Goal: Task Accomplishment & Management: Complete application form

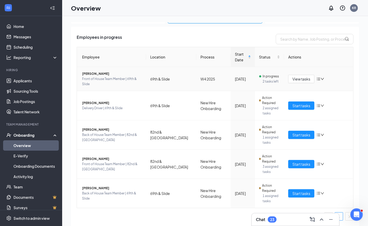
scroll to position [26, 0]
click at [299, 163] on span "Start tasks" at bounding box center [301, 164] width 18 height 6
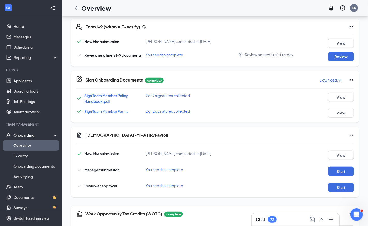
scroll to position [204, 0]
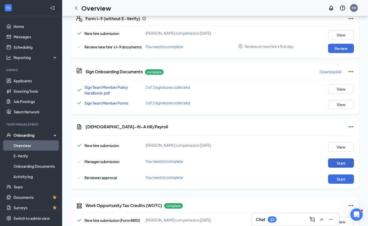
click at [336, 162] on button "Start" at bounding box center [341, 163] width 26 height 9
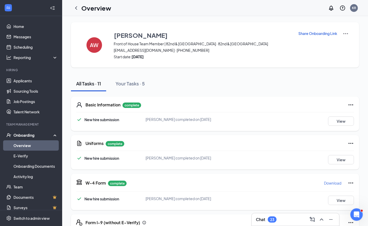
scroll to position [0, 0]
drag, startPoint x: 162, startPoint y: 50, endPoint x: 215, endPoint y: 49, distance: 53.1
click at [215, 49] on span "avaweigand1@yahoo.com · (945) 426-3779" at bounding box center [203, 50] width 178 height 5
copy span "(945) 426-3779"
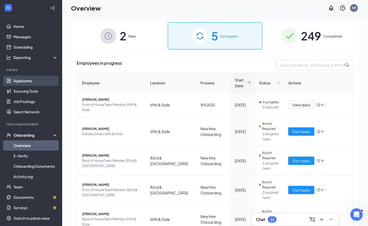
click at [24, 81] on link "Applicants" at bounding box center [35, 81] width 44 height 10
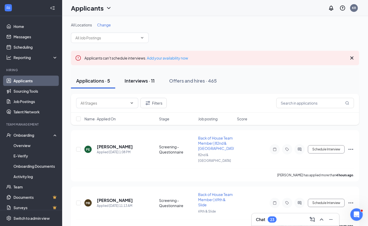
click at [134, 80] on div "Interviews · 11" at bounding box center [140, 80] width 30 height 6
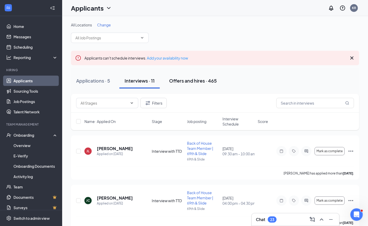
click at [180, 81] on div "Offers and hires · 465" at bounding box center [193, 80] width 48 height 6
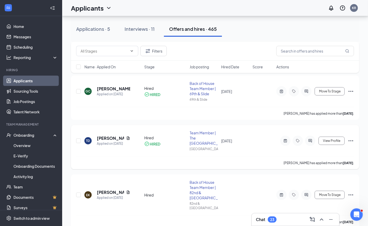
scroll to position [203, 0]
click at [102, 189] on h5 "[PERSON_NAME]" at bounding box center [110, 192] width 27 height 6
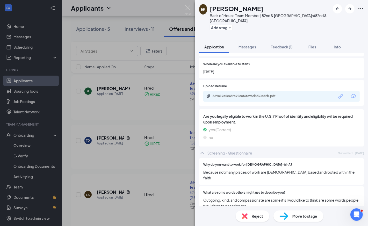
scroll to position [923, 0]
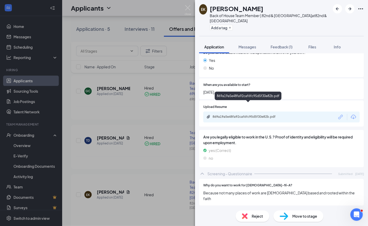
click at [252, 115] on div "869a19a5e48fa92caf6fc95d5f30e82b.pdf" at bounding box center [249, 117] width 73 height 4
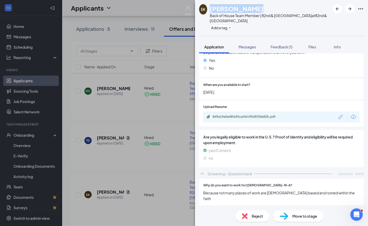
drag, startPoint x: 213, startPoint y: 8, endPoint x: 267, endPoint y: 9, distance: 53.6
click at [267, 9] on div "[PERSON_NAME]" at bounding box center [270, 8] width 120 height 9
copy h1 "[PERSON_NAME]"
click at [251, 46] on span "Messages" at bounding box center [248, 47] width 18 height 5
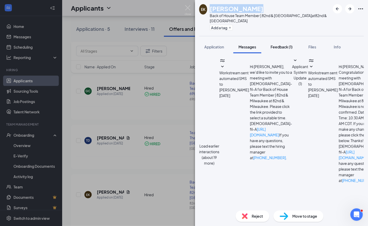
click at [281, 47] on span "Feedback (1)" at bounding box center [282, 47] width 22 height 5
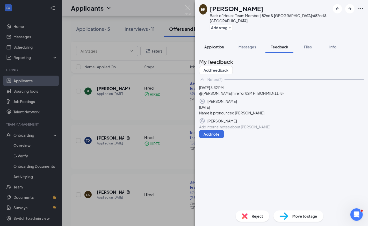
click at [215, 46] on span "Application" at bounding box center [214, 47] width 20 height 5
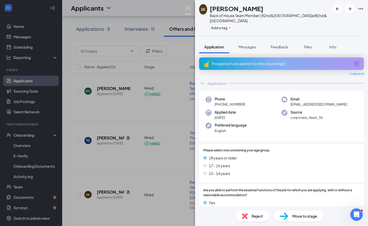
click at [187, 9] on img at bounding box center [188, 10] width 6 height 10
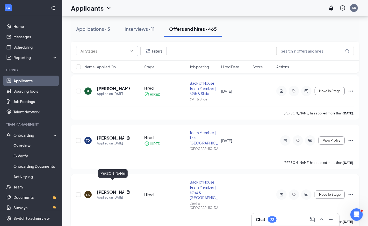
click at [101, 189] on h5 "[PERSON_NAME]" at bounding box center [110, 192] width 27 height 6
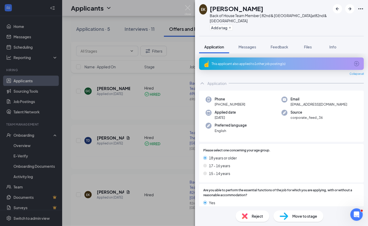
click at [19, 144] on div "EK [PERSON_NAME] Back of House Team Member | 82nd & Milwaukee at 82nd & Milwauk…" at bounding box center [184, 113] width 368 height 226
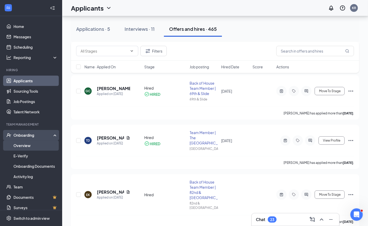
click at [19, 147] on link "Overview" at bounding box center [35, 145] width 44 height 10
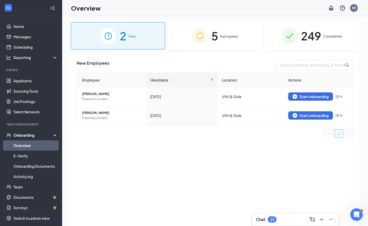
click at [174, 39] on div "5 In progress" at bounding box center [215, 35] width 94 height 27
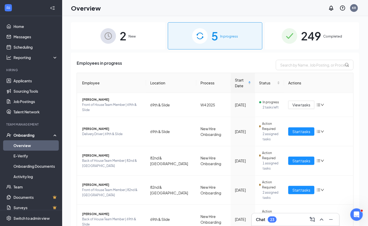
click at [144, 45] on div "2 New" at bounding box center [118, 35] width 94 height 27
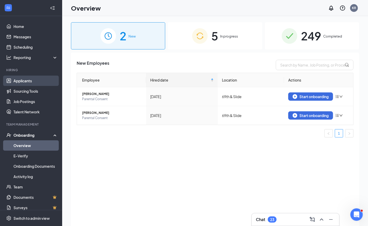
click at [19, 81] on link "Applicants" at bounding box center [35, 81] width 44 height 10
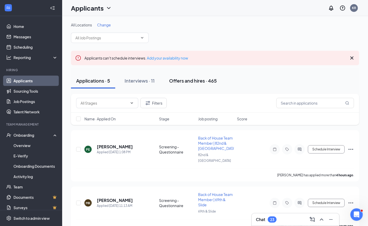
click at [183, 79] on div "Offers and hires · 465" at bounding box center [193, 80] width 48 height 6
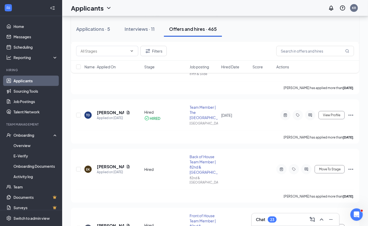
scroll to position [230, 0]
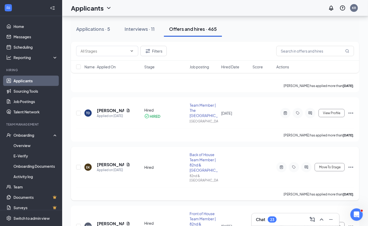
click at [352, 164] on icon "Ellipses" at bounding box center [351, 167] width 6 height 6
click at [315, 169] on p "[PERSON_NAME] as hired" at bounding box center [327, 167] width 47 height 5
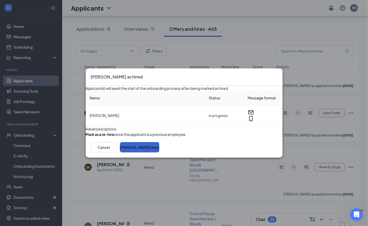
click at [159, 153] on button "[PERSON_NAME] hired" at bounding box center [139, 147] width 39 height 10
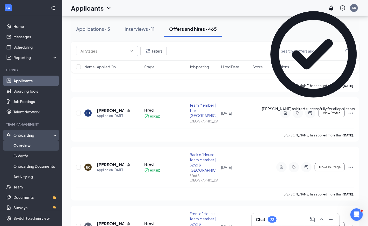
click at [24, 146] on link "Overview" at bounding box center [35, 145] width 44 height 10
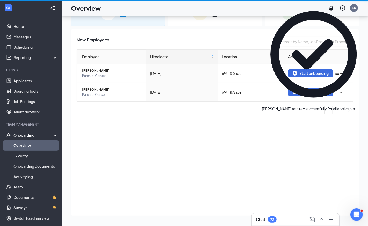
scroll to position [23, 0]
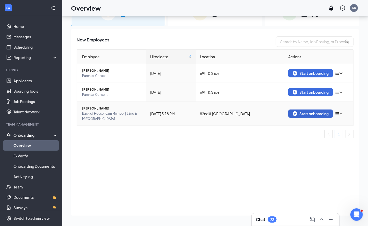
click at [308, 113] on div "Start onboarding" at bounding box center [311, 113] width 36 height 5
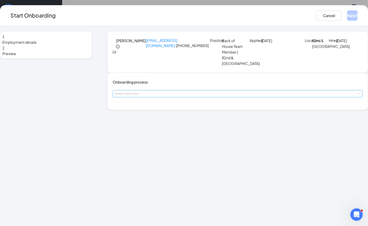
click at [201, 96] on div "Select a process" at bounding box center [236, 93] width 243 height 5
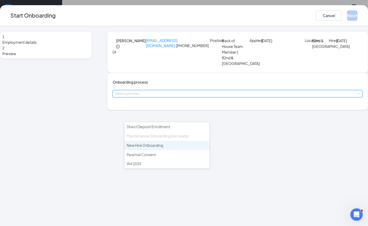
click at [159, 143] on span "New Hire Onboarding" at bounding box center [145, 145] width 37 height 5
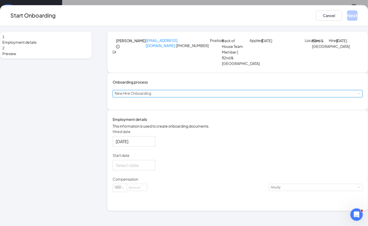
scroll to position [10, 0]
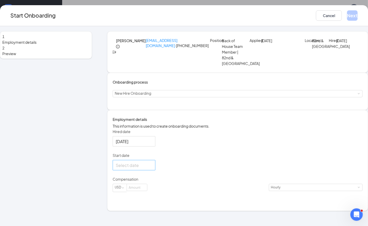
click at [152, 169] on div at bounding box center [134, 165] width 37 height 6
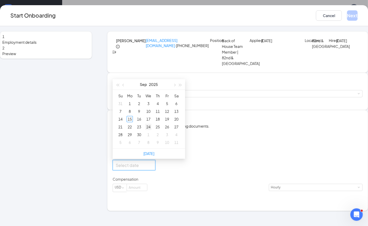
type input "[DATE]"
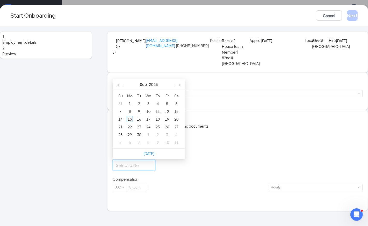
type input "[DATE]"
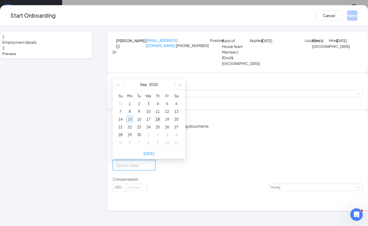
type input "[DATE]"
click at [170, 122] on div "19" at bounding box center [167, 119] width 6 height 6
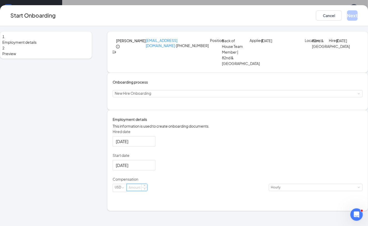
click at [147, 191] on input at bounding box center [137, 187] width 20 height 7
type input "13"
click at [347, 15] on button "Next" at bounding box center [352, 15] width 11 height 10
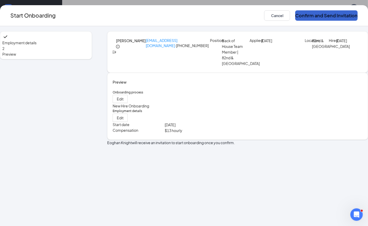
click at [295, 16] on button "Confirm and Send Invitation" at bounding box center [326, 15] width 62 height 10
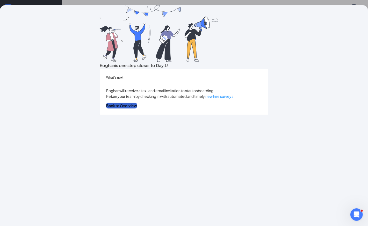
click at [137, 109] on button "Back to Overview" at bounding box center [121, 106] width 31 height 6
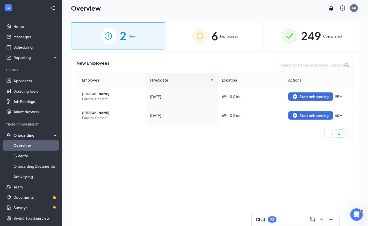
click at [173, 38] on div "6 In progress" at bounding box center [215, 35] width 94 height 27
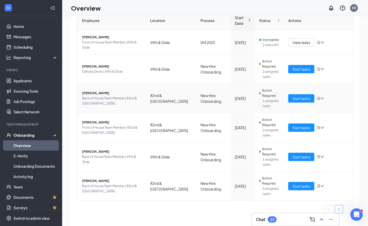
scroll to position [9, 0]
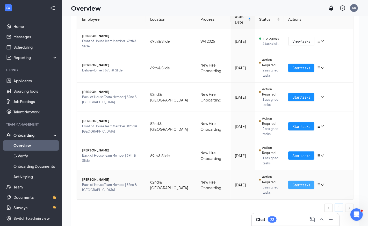
click at [309, 183] on span "Start tasks" at bounding box center [301, 185] width 18 height 6
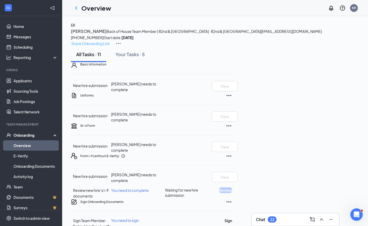
click at [110, 41] on p "Share Onboarding Link" at bounding box center [90, 44] width 39 height 6
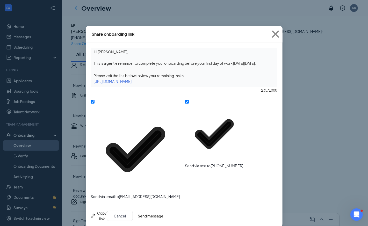
click at [94, 62] on textarea "Hi [PERSON_NAME], This is a gentle reminder to complete your onboarding before …" at bounding box center [184, 57] width 186 height 19
paste textarea "Welcome to [DEMOGRAPHIC_DATA]-fil-A  Please complete all required forms within …"
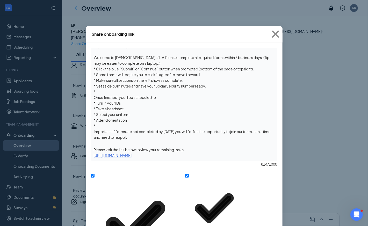
click at [135, 53] on textarea "Hi [PERSON_NAME], Welcome to [DEMOGRAPHIC_DATA]-fil-A  Please complete all requ…" at bounding box center [184, 94] width 186 height 93
click at [110, 125] on textarea "Hi [PERSON_NAME], Welcome to [DEMOGRAPHIC_DATA]-fil-A.  Please complete all req…" at bounding box center [184, 94] width 186 height 93
click at [197, 144] on div "Hi [PERSON_NAME], Welcome to [DEMOGRAPHIC_DATA]-fil-A.  Please complete all req…" at bounding box center [184, 105] width 187 height 114
click at [196, 141] on textarea "Hi [PERSON_NAME], Welcome to [DEMOGRAPHIC_DATA]-fil-A.  Please complete all req…" at bounding box center [184, 94] width 186 height 93
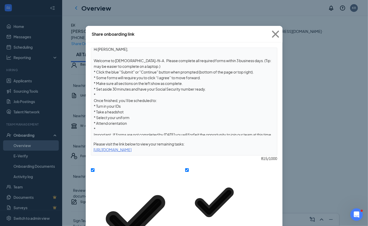
type textarea "Hi [PERSON_NAME], Welcome to [DEMOGRAPHIC_DATA]-fil-A.  Please complete all req…"
